Goal: Task Accomplishment & Management: Manage account settings

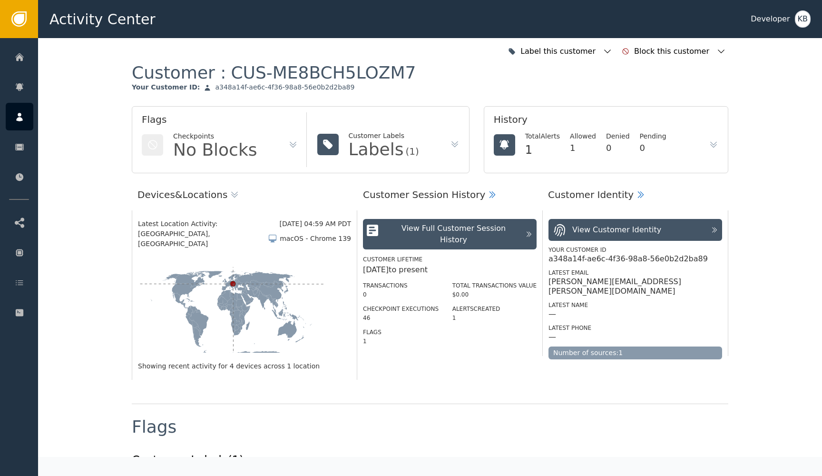
scroll to position [692, 0]
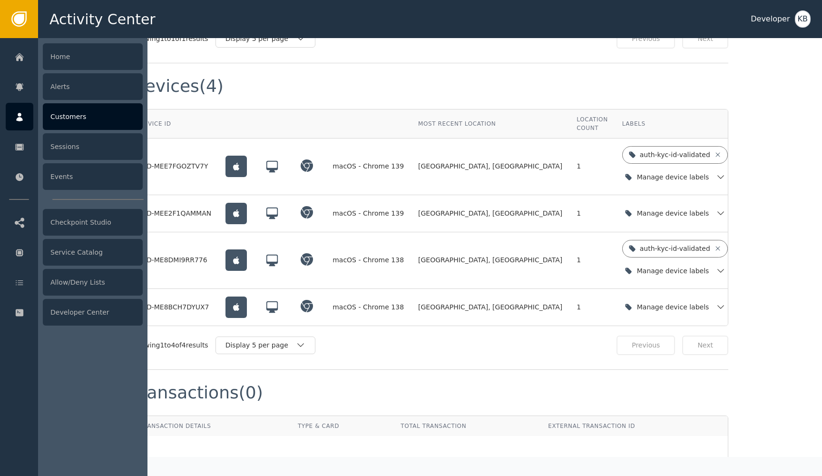
click at [14, 123] on div at bounding box center [20, 117] width 28 height 28
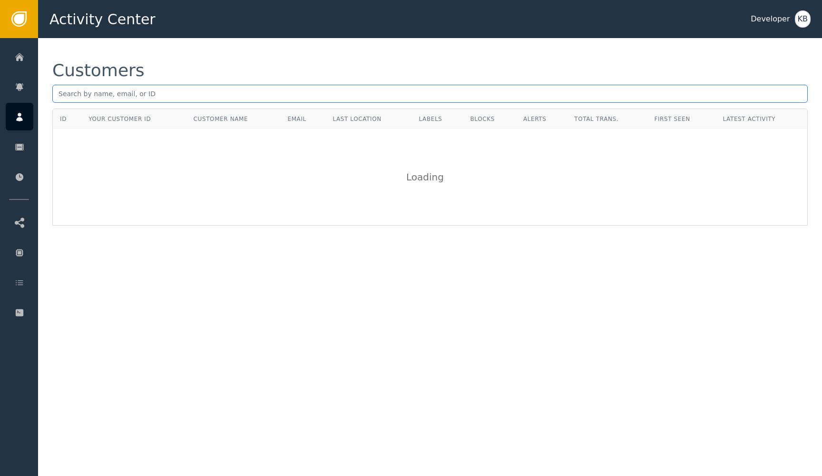
click at [150, 90] on input "text" at bounding box center [429, 94] width 755 height 18
paste input "[PERSON_NAME][EMAIL_ADDRESS][DOMAIN_NAME]"
type input "[PERSON_NAME][EMAIL_ADDRESS][DOMAIN_NAME]"
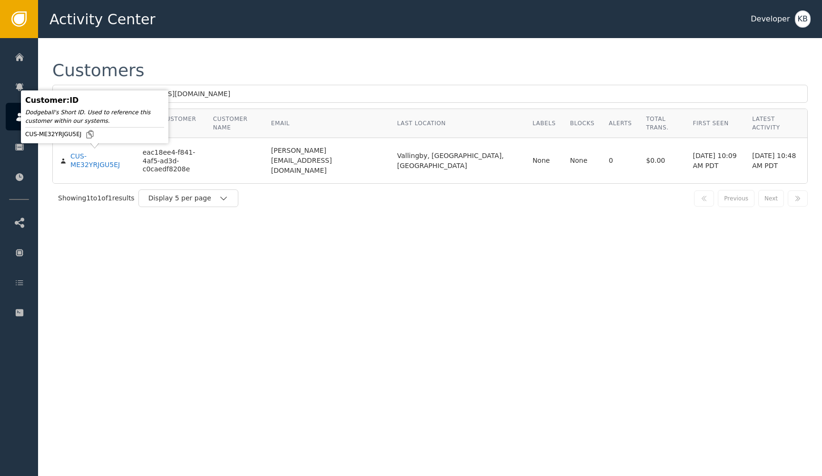
click at [94, 38] on body "Activity Center Developer KB Home Alerts Customers Sessions Events Checkpoint S…" at bounding box center [411, 19] width 822 height 38
click at [94, 161] on div "CUS-ME32YRJGU5EJ" at bounding box center [99, 160] width 58 height 17
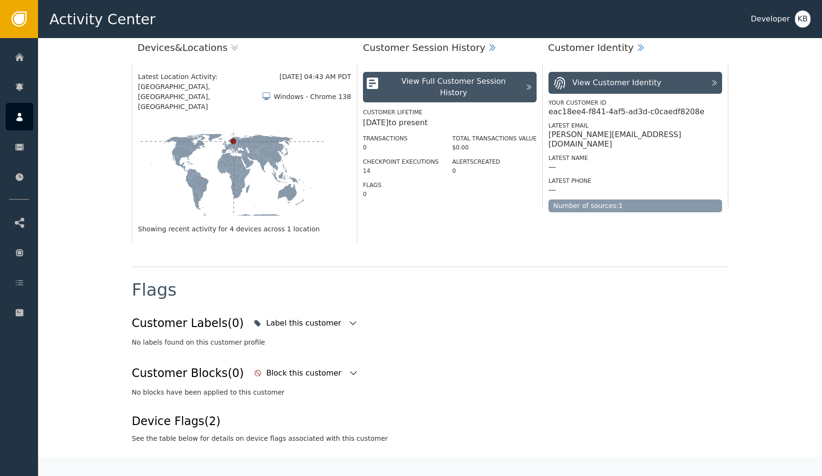
scroll to position [171, 0]
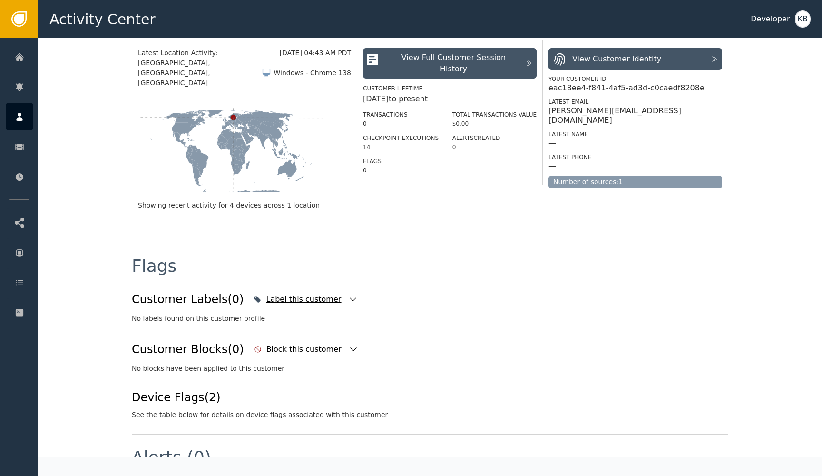
click at [348, 294] on icon "button" at bounding box center [353, 299] width 10 height 10
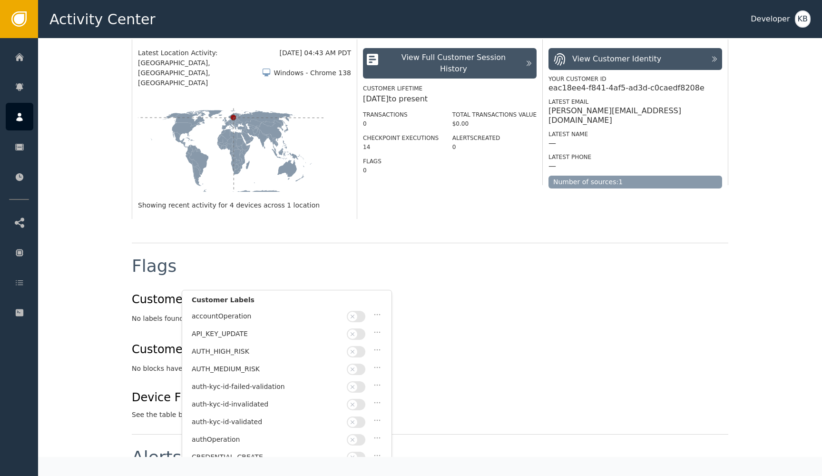
click at [460, 243] on div "Flags Customer Labels (0) Label this customer Customer Labels accountOperation …" at bounding box center [430, 338] width 597 height 191
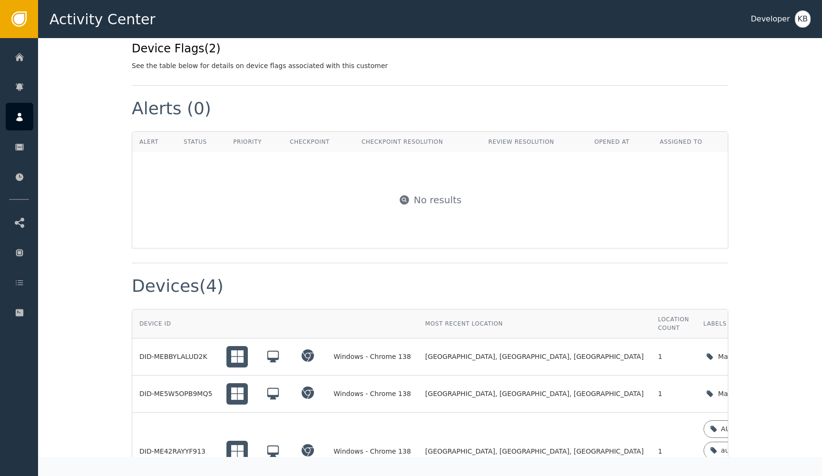
scroll to position [578, 0]
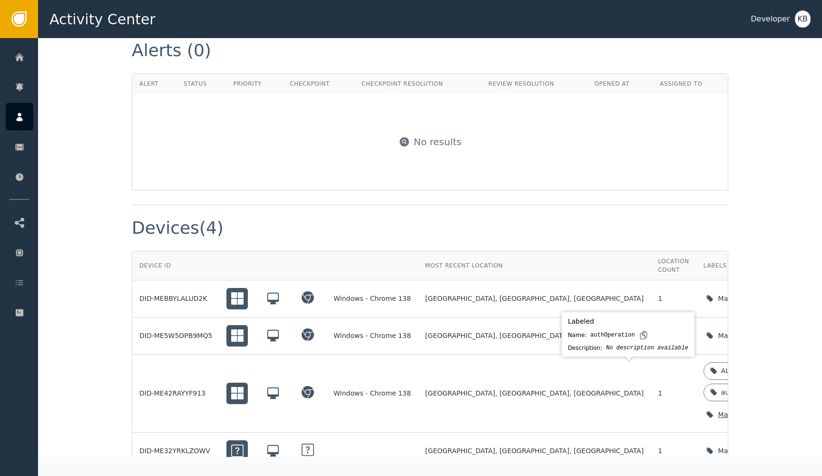
click at [773, 388] on icon at bounding box center [777, 392] width 8 height 8
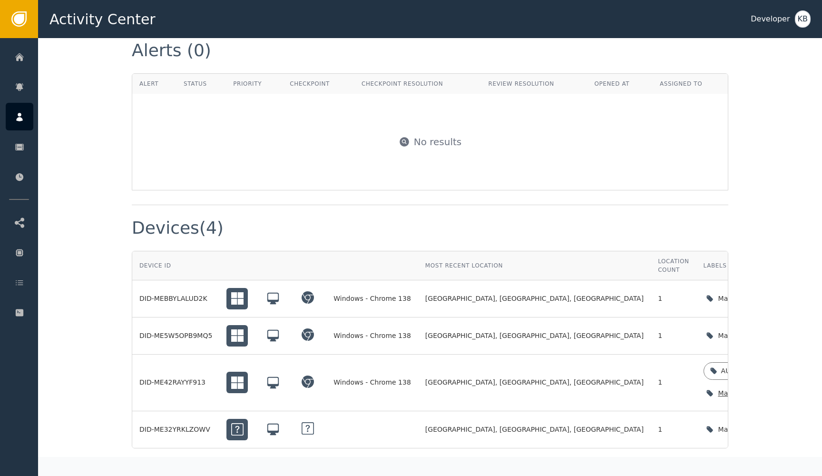
click at [797, 388] on icon "button" at bounding box center [802, 393] width 10 height 10
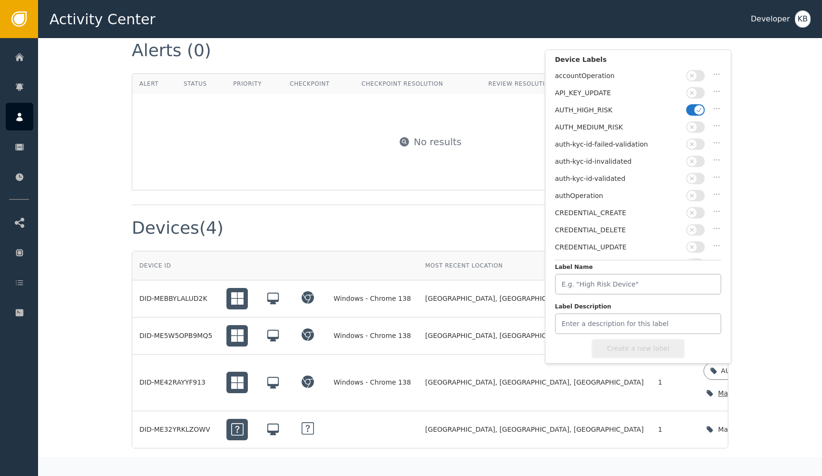
click at [694, 106] on button "button" at bounding box center [695, 109] width 19 height 11
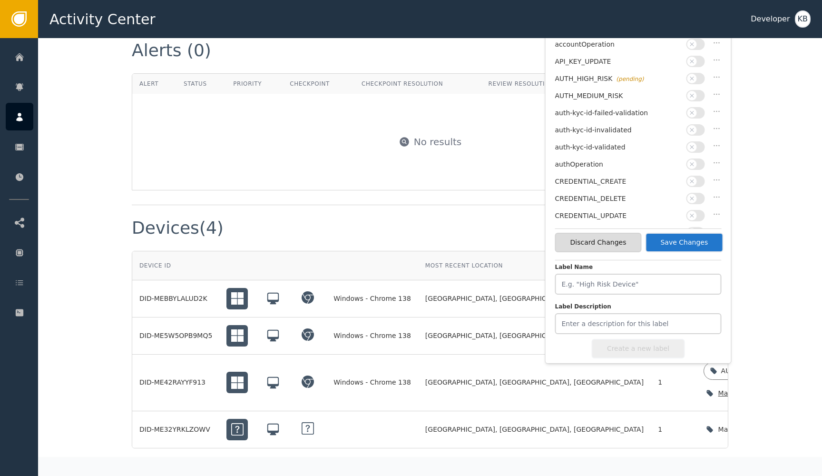
click at [693, 145] on icon "button" at bounding box center [692, 147] width 4 height 4
click at [686, 236] on button "Save Changes" at bounding box center [684, 243] width 78 height 20
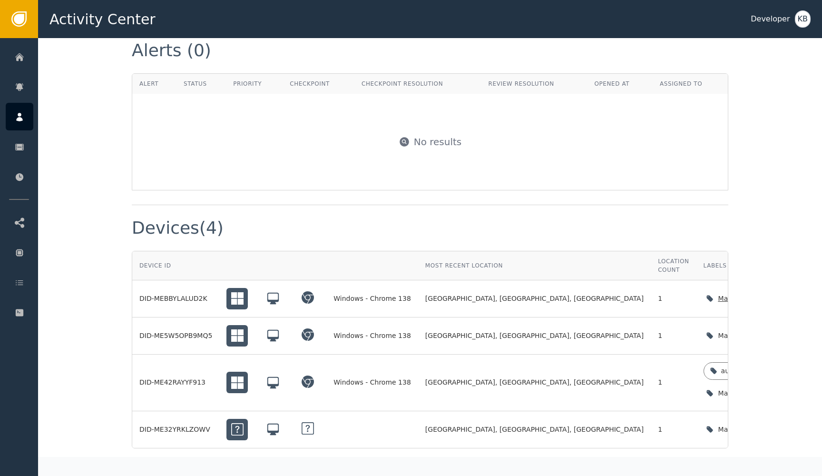
click at [797, 294] on icon "button" at bounding box center [802, 299] width 10 height 10
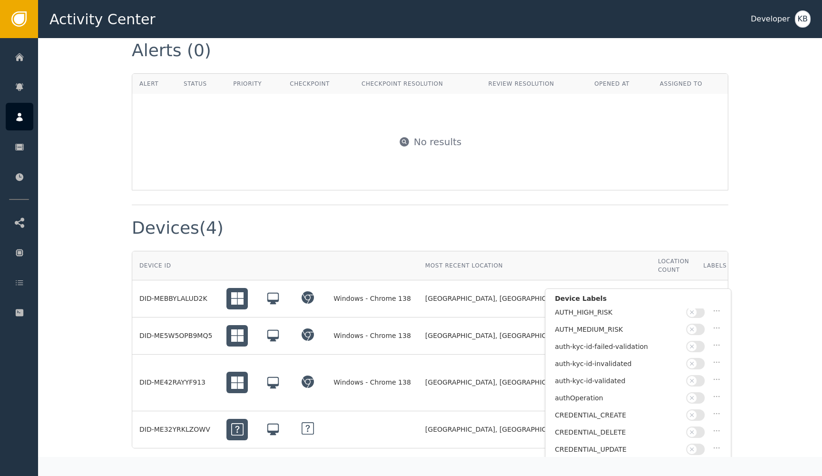
scroll to position [39, 0]
click at [702, 377] on button "button" at bounding box center [695, 378] width 19 height 11
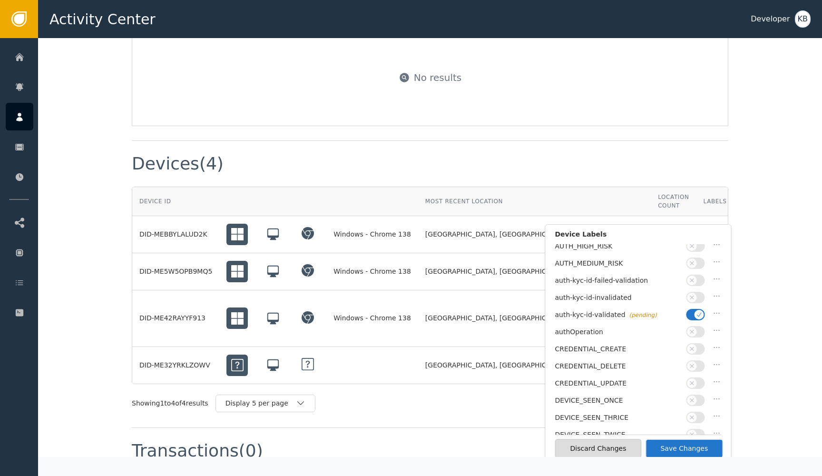
scroll to position [653, 0]
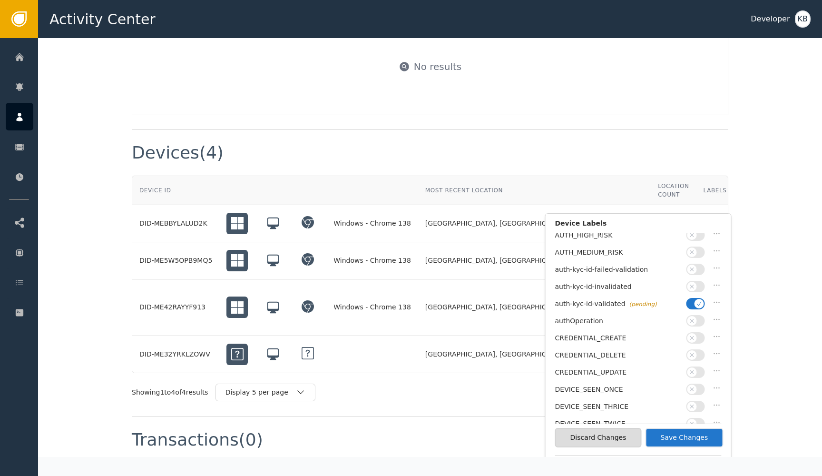
click at [701, 432] on button "Save Changes" at bounding box center [684, 438] width 78 height 20
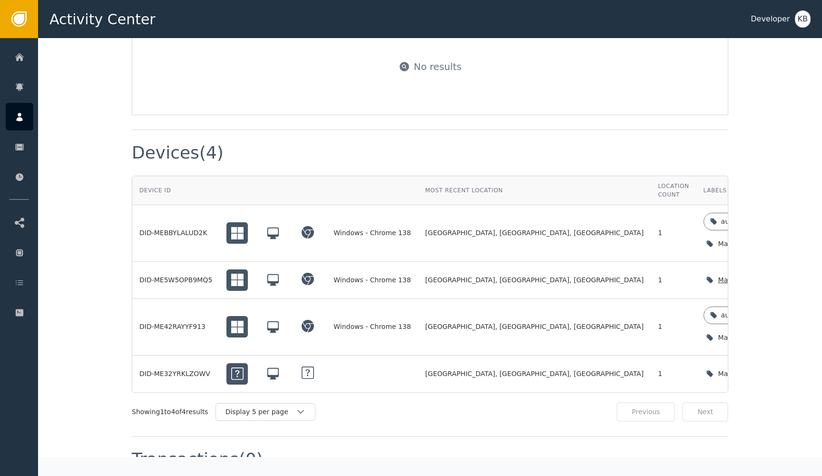
click at [797, 275] on icon "button" at bounding box center [802, 280] width 10 height 10
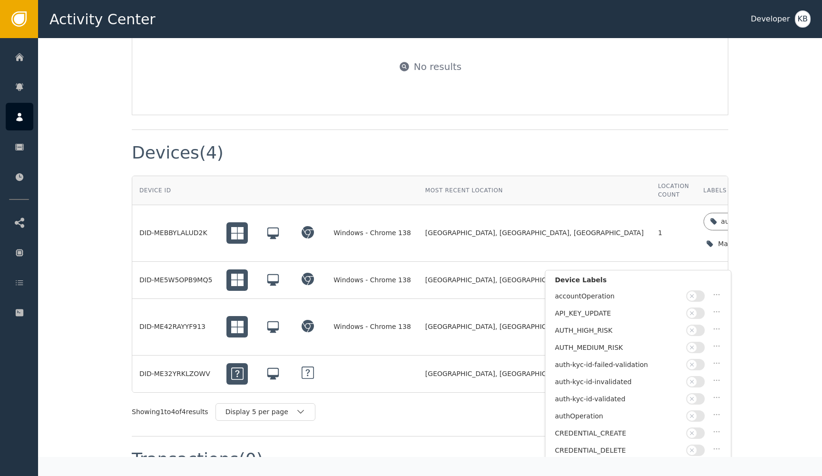
scroll to position [3, 0]
click at [691, 391] on span "button" at bounding box center [692, 396] width 10 height 10
click at [767, 383] on div "Label this customer Block this customer Customer : CUS-ME32YRJGU5EJ Your Custom…" at bounding box center [430, 210] width 784 height 1651
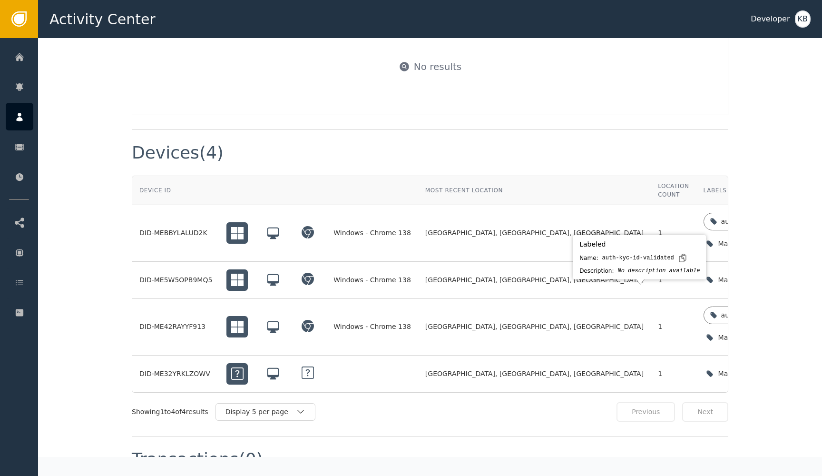
click at [676, 259] on div "Labeled Name: auth-kyc-id-validated Description: No description available" at bounding box center [640, 256] width 128 height 39
click at [788, 251] on div "Label this customer Block this customer Customer : CUS-ME32YRJGU5EJ Your Custom…" at bounding box center [430, 210] width 784 height 1651
click at [704, 270] on div "Manage device labels" at bounding box center [757, 280] width 106 height 20
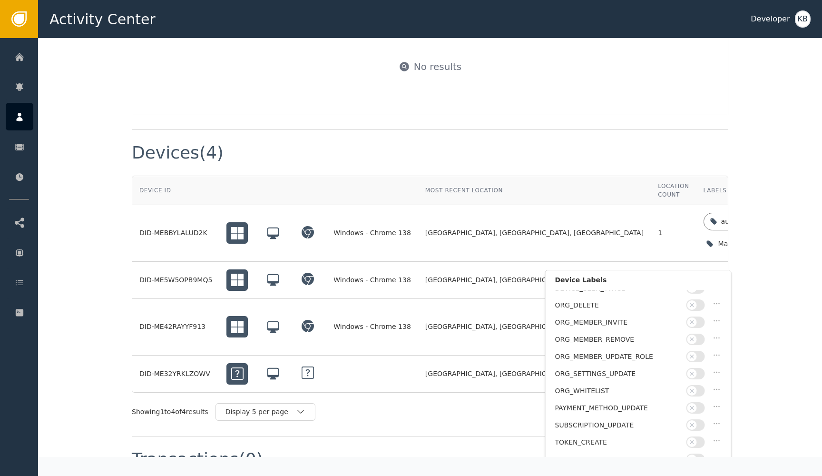
scroll to position [737, 0]
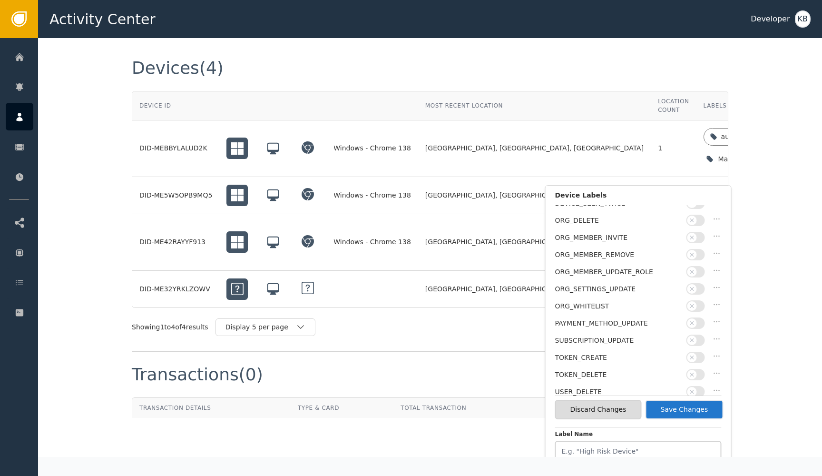
click at [705, 412] on button "Save Changes" at bounding box center [684, 410] width 78 height 20
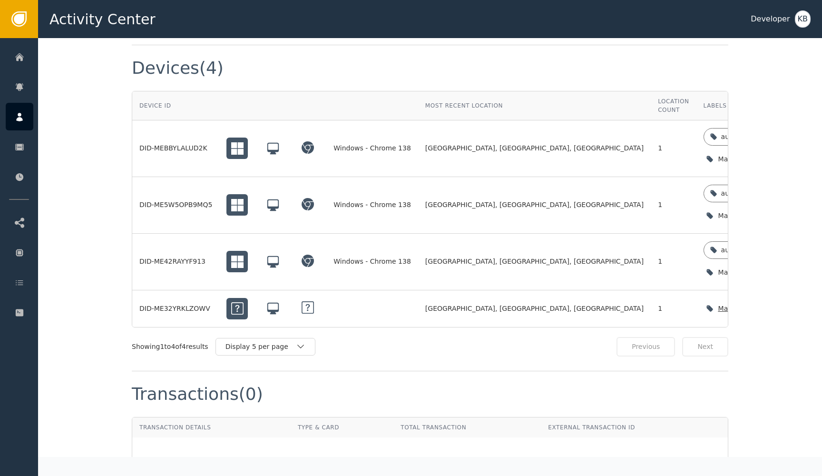
click at [797, 304] on icon "button" at bounding box center [802, 309] width 10 height 10
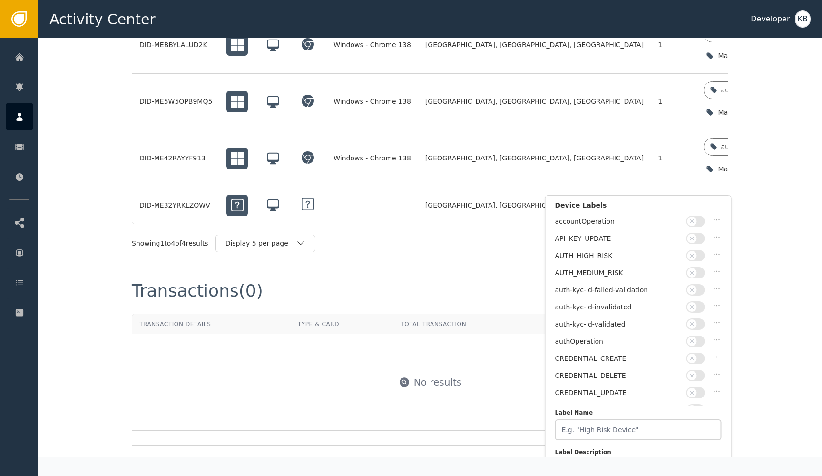
scroll to position [0, 0]
click at [694, 321] on icon "button" at bounding box center [692, 324] width 7 height 7
click at [689, 413] on button "Save Changes" at bounding box center [684, 420] width 78 height 20
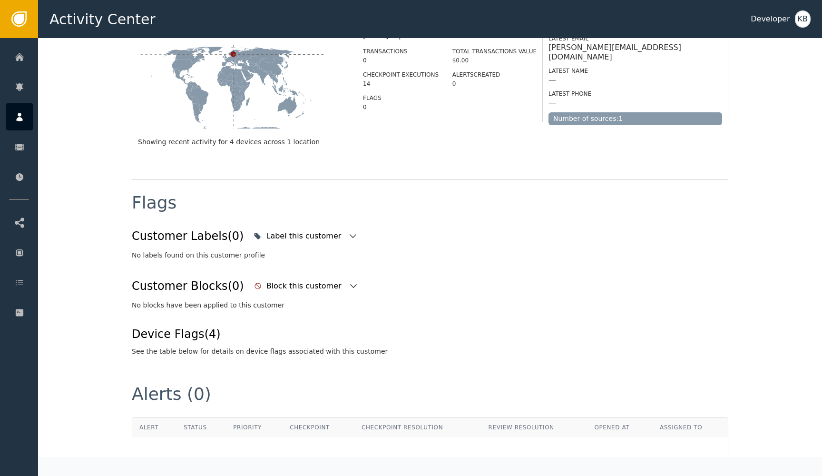
scroll to position [227, 0]
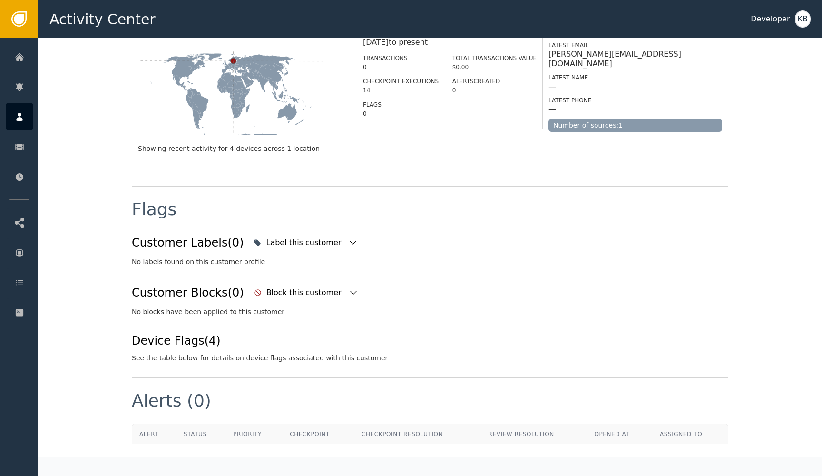
click at [348, 238] on icon "button" at bounding box center [353, 243] width 10 height 10
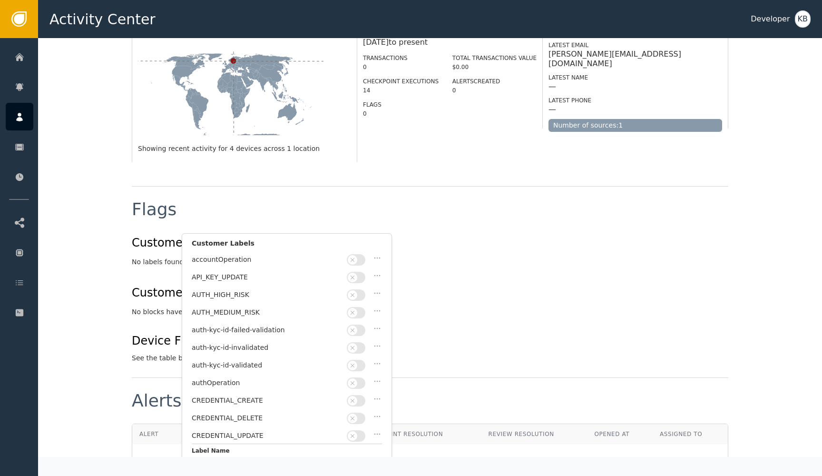
click at [355, 361] on span "button" at bounding box center [353, 366] width 10 height 10
click at [347, 451] on button "Save Changes" at bounding box center [343, 458] width 78 height 20
